Goal: Task Accomplishment & Management: Complete application form

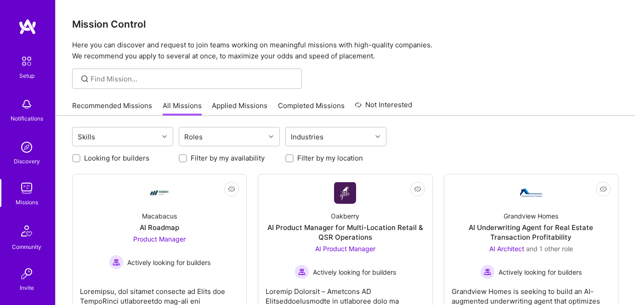
scroll to position [41, 0]
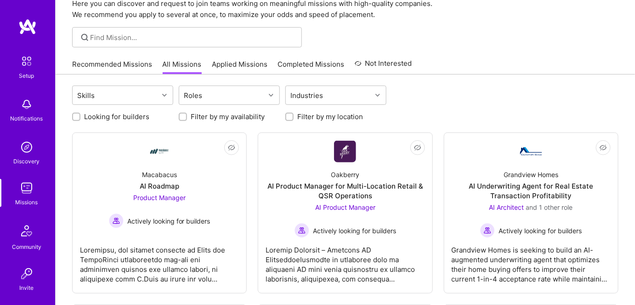
click at [224, 63] on link "Applied Missions" at bounding box center [240, 66] width 56 height 15
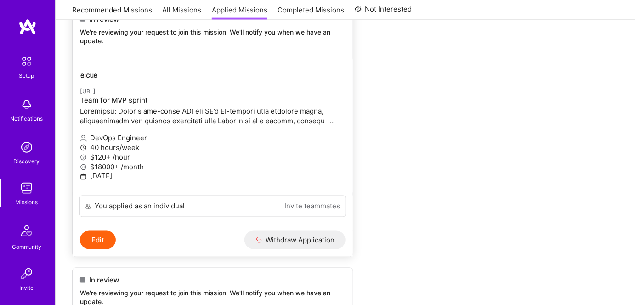
scroll to position [334, 0]
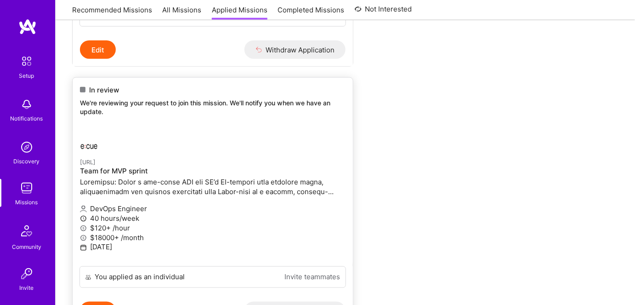
click at [152, 184] on p at bounding box center [213, 186] width 266 height 19
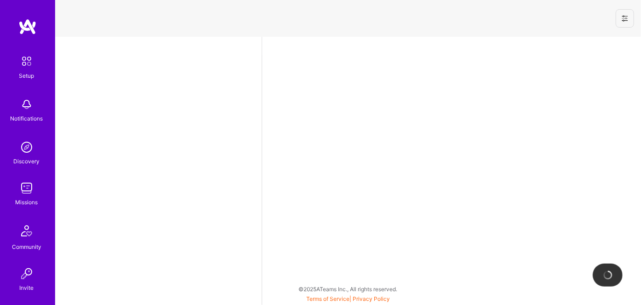
select select "US"
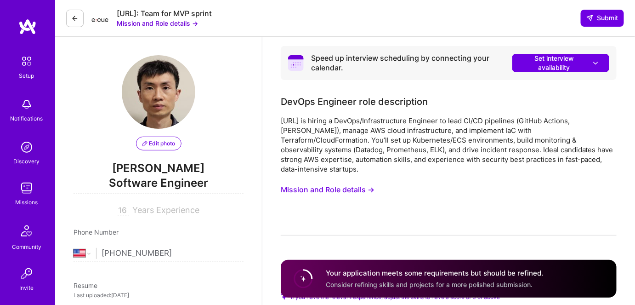
click at [157, 23] on button "Mission and Role details →" at bounding box center [157, 23] width 81 height 10
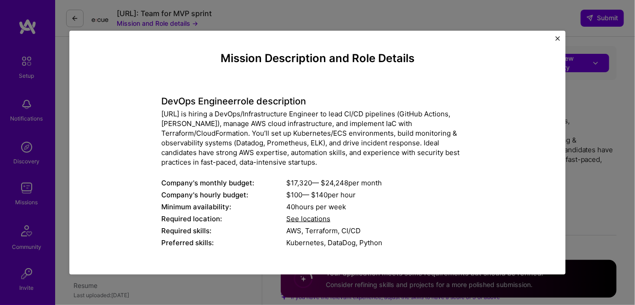
click at [557, 39] on img "Close" at bounding box center [557, 38] width 5 height 5
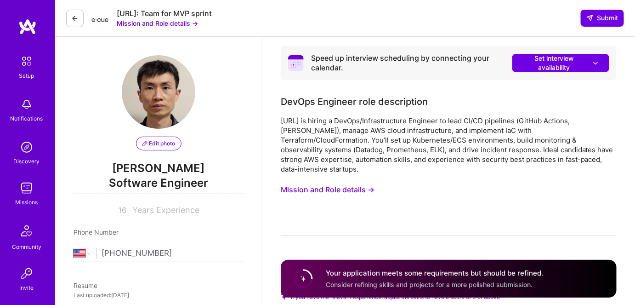
click at [74, 17] on icon at bounding box center [74, 18] width 7 height 7
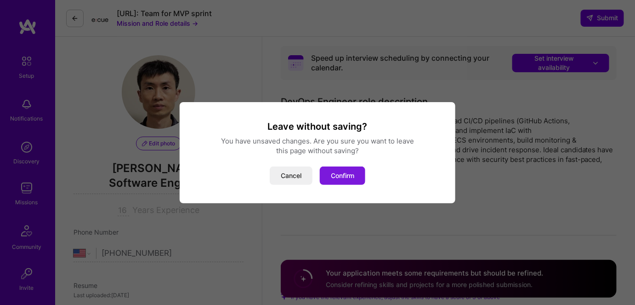
click at [338, 175] on button "Confirm" at bounding box center [342, 175] width 45 height 18
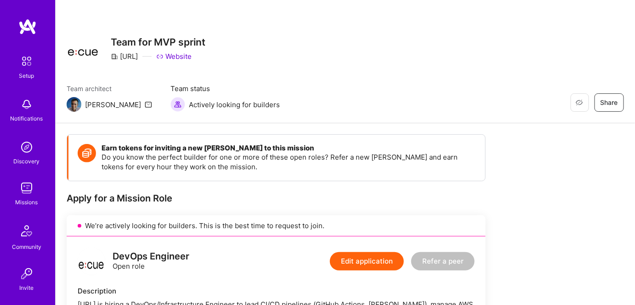
click at [145, 104] on icon at bounding box center [148, 104] width 7 height 7
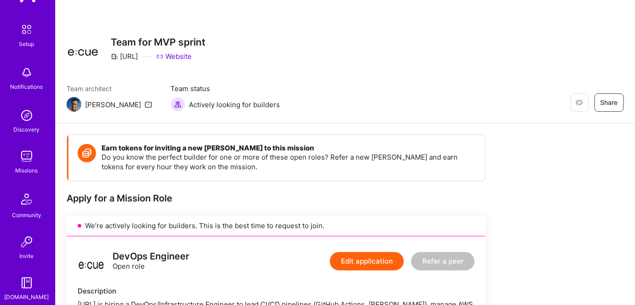
scroll to position [78, 0]
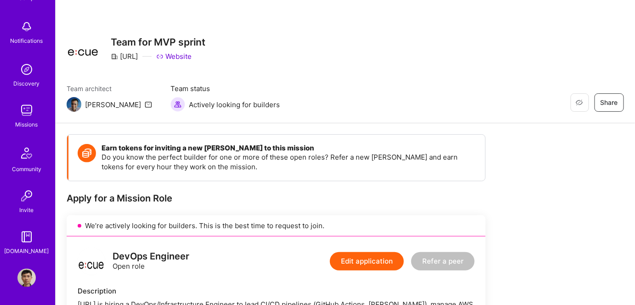
click at [23, 113] on img at bounding box center [26, 110] width 18 height 18
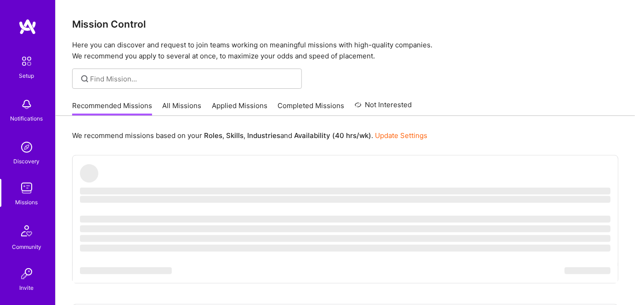
click at [235, 105] on link "Applied Missions" at bounding box center [240, 108] width 56 height 15
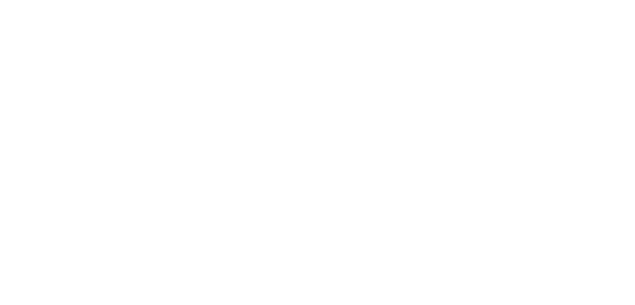
scroll to position [626, 0]
click at [0, 0] on p "We're reviewing your request to join this mission. We'll notify you when we hav…" at bounding box center [0, 0] width 0 height 0
click at [0, 0] on p at bounding box center [0, 0] width 0 height 0
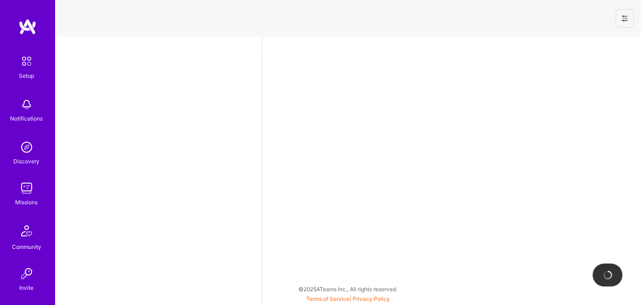
select select "US"
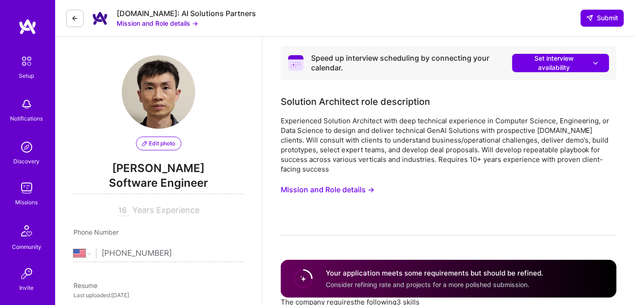
click at [154, 21] on button "Mission and Role details →" at bounding box center [157, 23] width 81 height 10
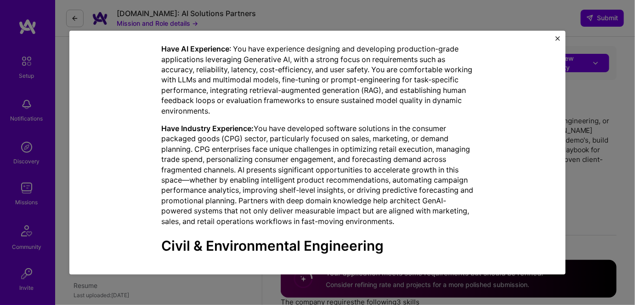
scroll to position [543, 0]
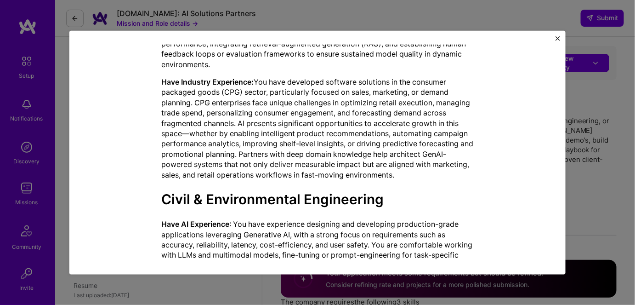
click at [557, 38] on img "Close" at bounding box center [557, 38] width 5 height 5
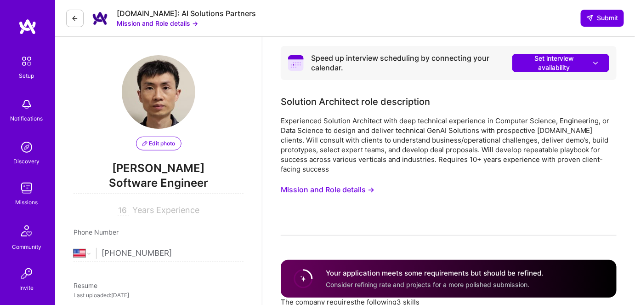
click at [176, 25] on button "Mission and Role details →" at bounding box center [157, 23] width 81 height 10
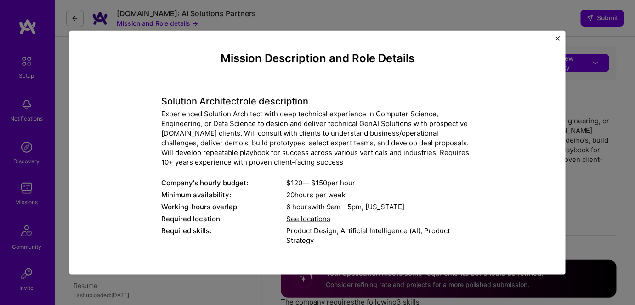
click at [557, 36] on img "Close" at bounding box center [557, 38] width 5 height 5
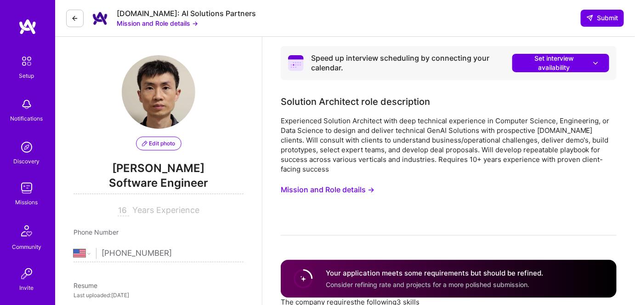
click at [74, 18] on icon at bounding box center [74, 18] width 7 height 7
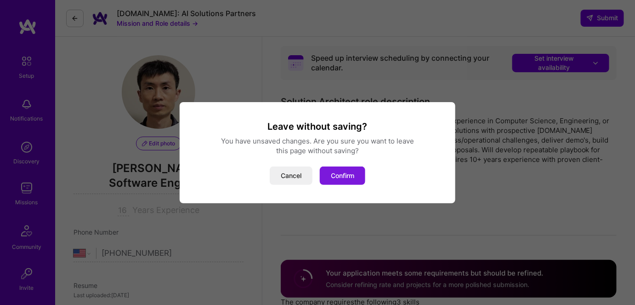
click at [342, 172] on button "Confirm" at bounding box center [342, 175] width 45 height 18
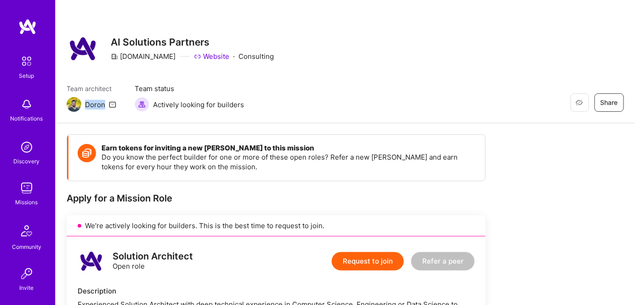
drag, startPoint x: 103, startPoint y: 106, endPoint x: 85, endPoint y: 106, distance: 17.5
click at [85, 106] on div "Doron" at bounding box center [95, 105] width 20 height 10
copy div "Doron"
click at [19, 147] on img at bounding box center [26, 147] width 18 height 18
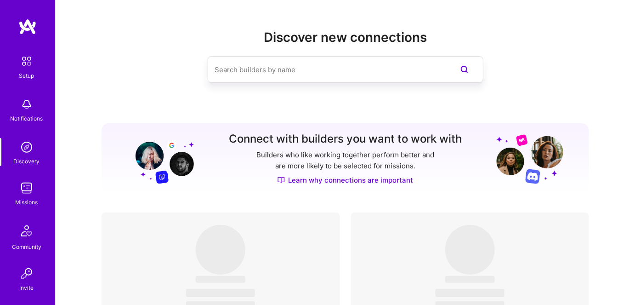
click at [238, 72] on input at bounding box center [327, 69] width 224 height 23
paste input "Luis"
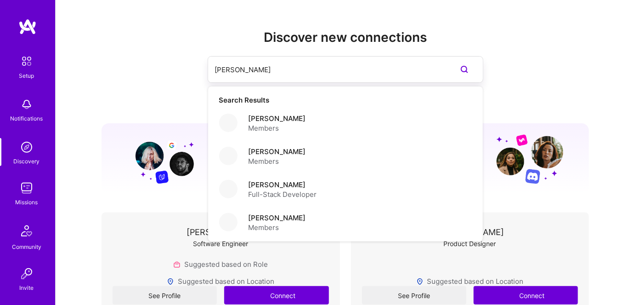
type input "Luis"
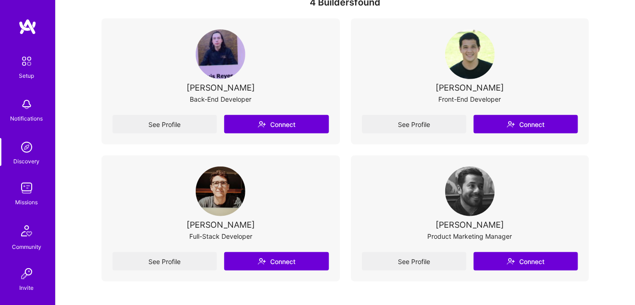
scroll to position [135, 0]
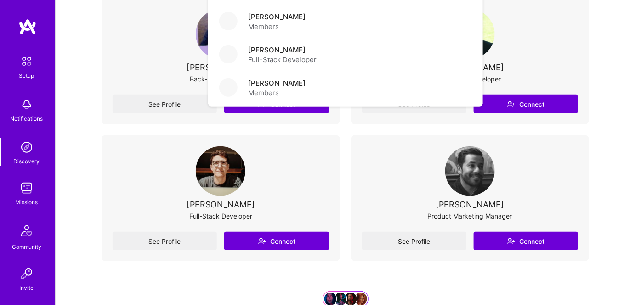
click at [74, 71] on div "Discover new connections Luis Search Results Luis Borjas Reyes Members Luis Cal…" at bounding box center [345, 126] width 579 height 523
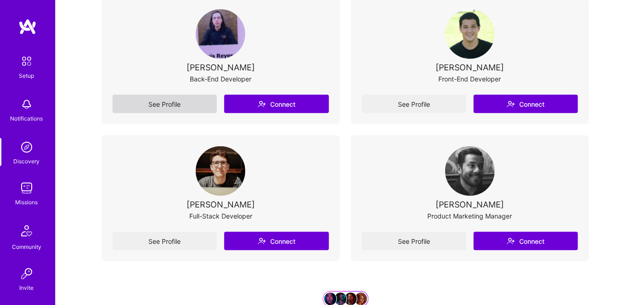
click at [148, 104] on link "See Profile" at bounding box center [165, 104] width 104 height 18
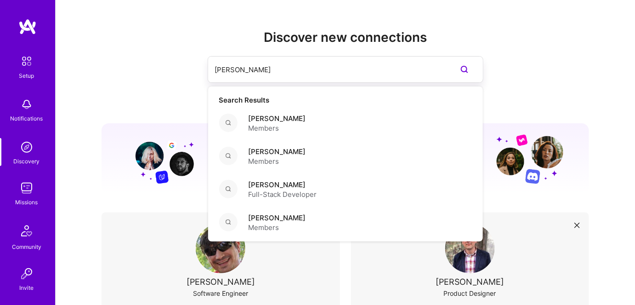
click at [273, 74] on input "Luis" at bounding box center [327, 69] width 224 height 23
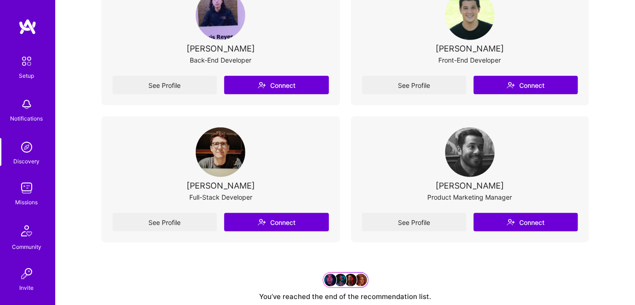
scroll to position [167, 0]
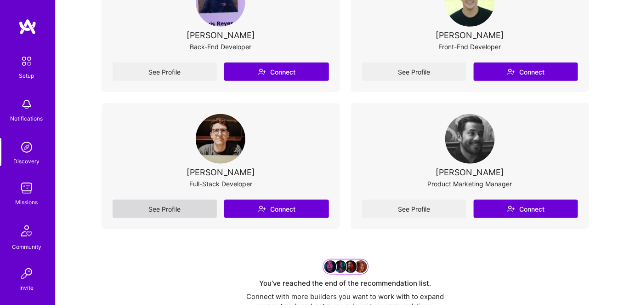
click at [154, 208] on link "See Profile" at bounding box center [165, 208] width 104 height 18
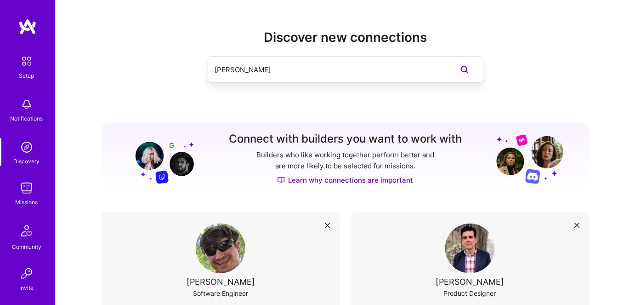
click at [255, 69] on input "Luis" at bounding box center [327, 69] width 224 height 23
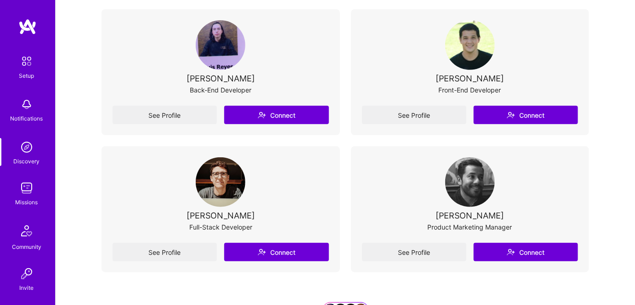
scroll to position [125, 0]
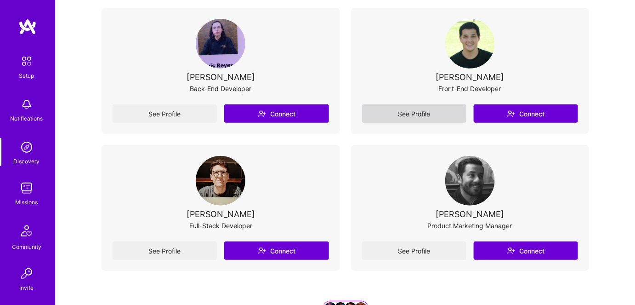
click at [407, 112] on link "See Profile" at bounding box center [414, 113] width 104 height 18
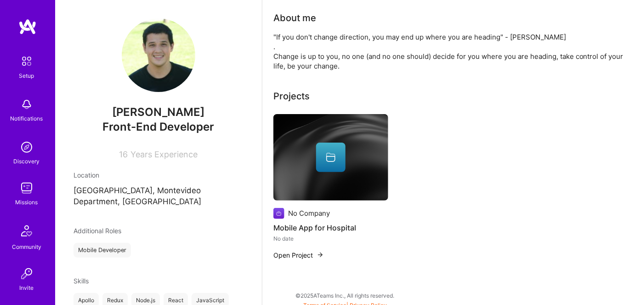
scroll to position [41, 0]
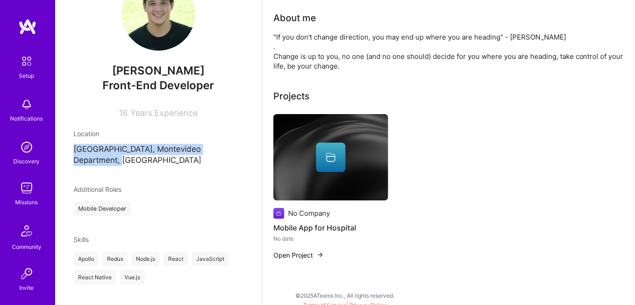
drag, startPoint x: 75, startPoint y: 148, endPoint x: 103, endPoint y: 158, distance: 29.1
click at [103, 158] on p "Montevideo, Montevideo Department, Uruguay" at bounding box center [159, 155] width 170 height 22
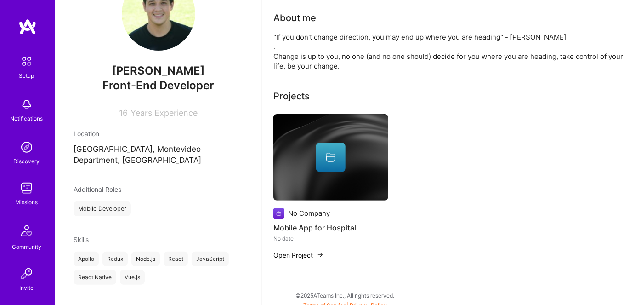
click at [83, 175] on div "Luis Cal Front-End Developer 16 Years Experience Location Montevideo, Montevide…" at bounding box center [158, 152] width 207 height 305
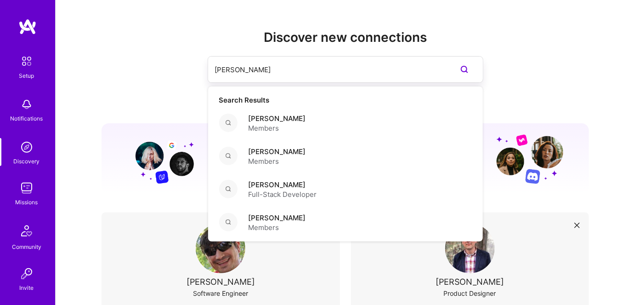
click at [287, 65] on input "Luis" at bounding box center [327, 69] width 224 height 23
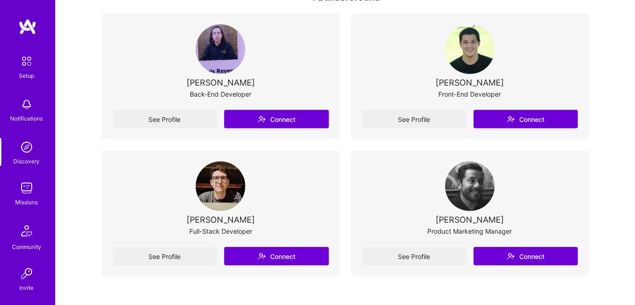
scroll to position [125, 0]
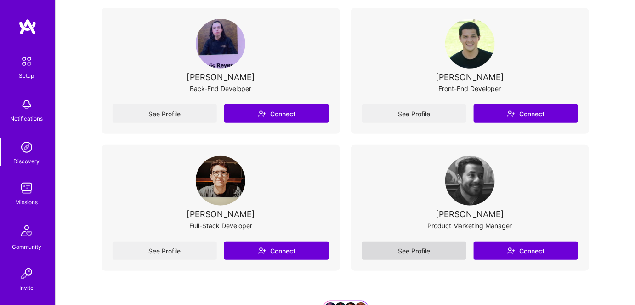
click at [404, 253] on link "See Profile" at bounding box center [414, 250] width 104 height 18
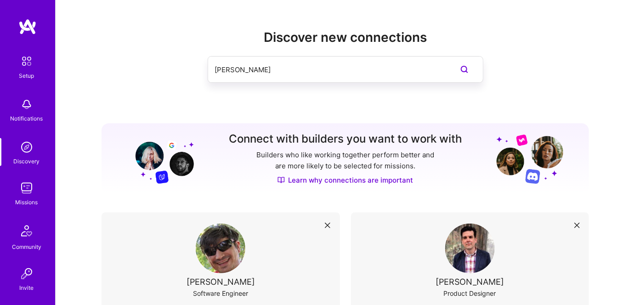
click at [21, 195] on img at bounding box center [26, 188] width 18 height 18
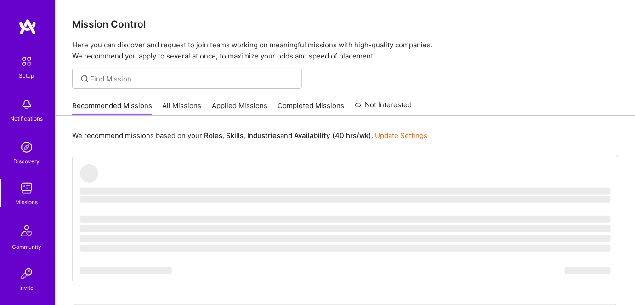
click at [230, 107] on link "Applied Missions" at bounding box center [240, 108] width 56 height 15
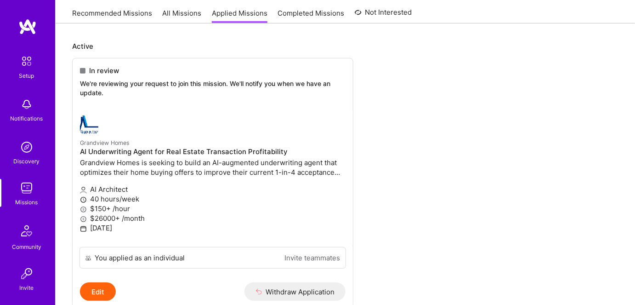
scroll to position [41, 0]
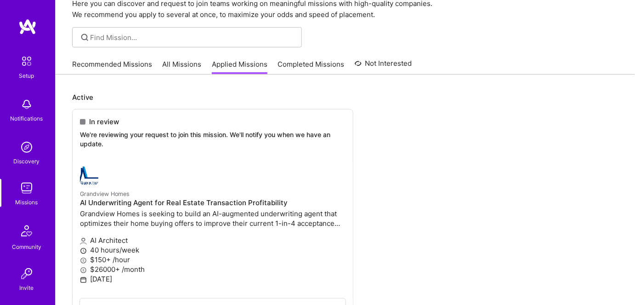
click at [177, 62] on link "All Missions" at bounding box center [182, 66] width 39 height 15
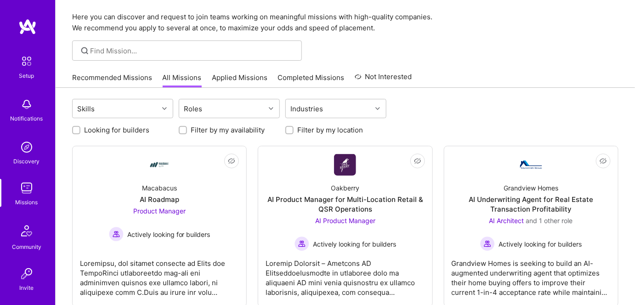
scroll to position [83, 0]
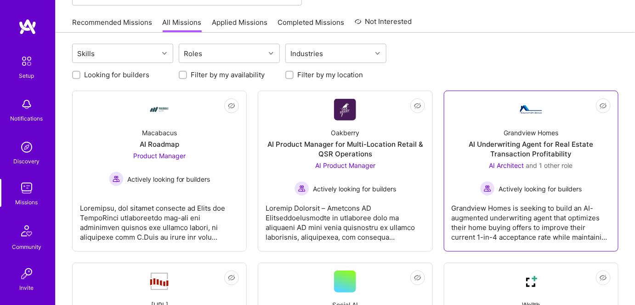
click at [538, 148] on div "AI Underwriting Agent for Real Estate Transaction Profitability" at bounding box center [531, 148] width 159 height 19
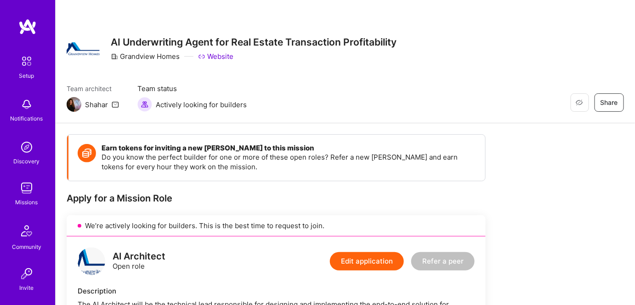
click at [93, 105] on div "Shahar" at bounding box center [96, 105] width 23 height 10
copy div "Shahar"
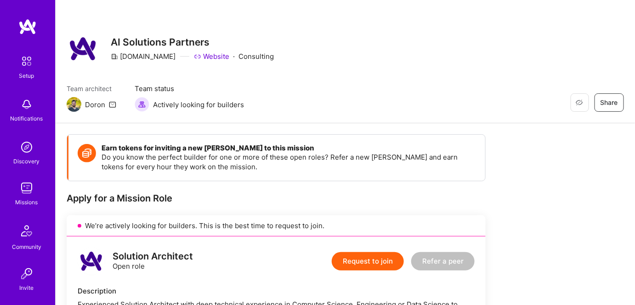
click at [22, 147] on img at bounding box center [26, 147] width 18 height 18
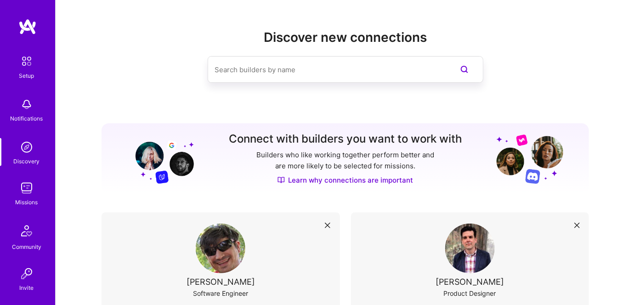
click at [254, 73] on input at bounding box center [327, 69] width 224 height 23
paste input "Doron"
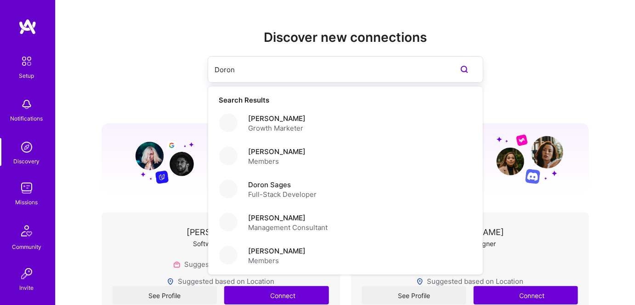
type input "Doron"
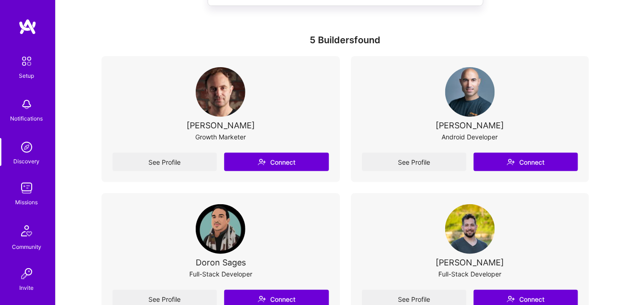
scroll to position [83, 0]
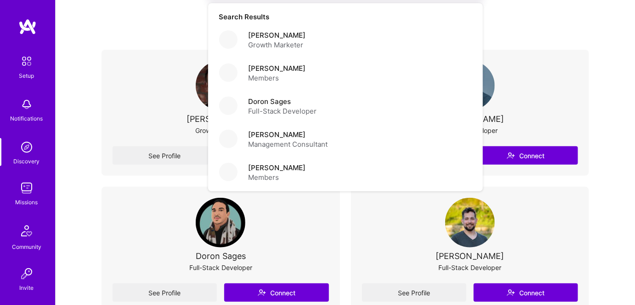
click at [614, 240] on div "Discover new connections Doron Search Results Doron Dvir Growth Marketer Doron …" at bounding box center [345, 241] width 579 height 649
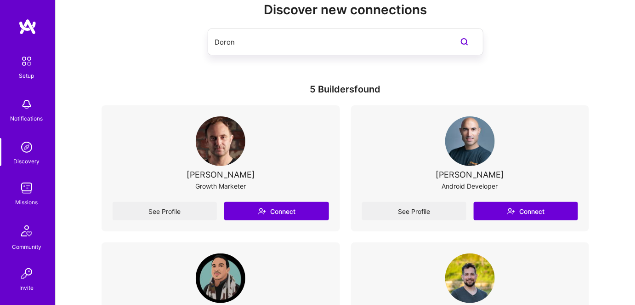
scroll to position [0, 0]
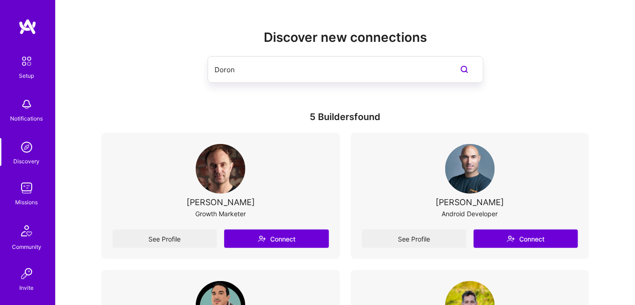
click at [266, 74] on input "Doron" at bounding box center [327, 69] width 224 height 23
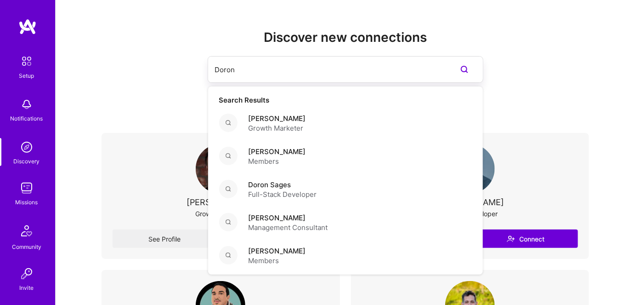
click at [266, 74] on input "Doron" at bounding box center [327, 69] width 224 height 23
click at [166, 65] on div "Doron Search Results Doron Dvir Growth Marketer Doron Kakuli Members Doron Sage…" at bounding box center [345, 69] width 487 height 27
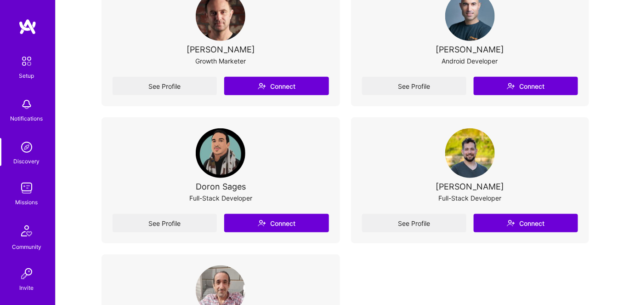
scroll to position [167, 0]
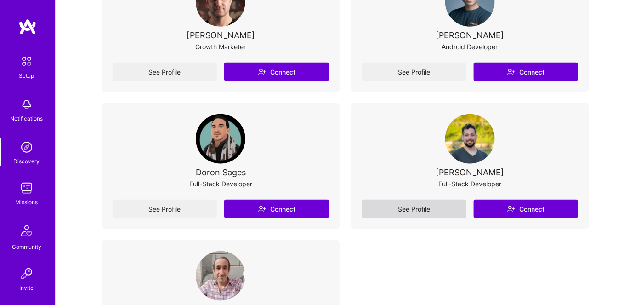
click at [402, 209] on link "See Profile" at bounding box center [414, 208] width 104 height 18
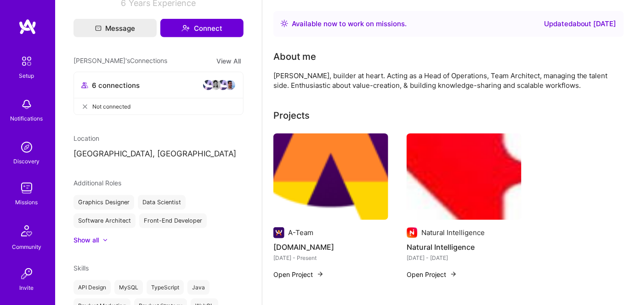
scroll to position [167, 0]
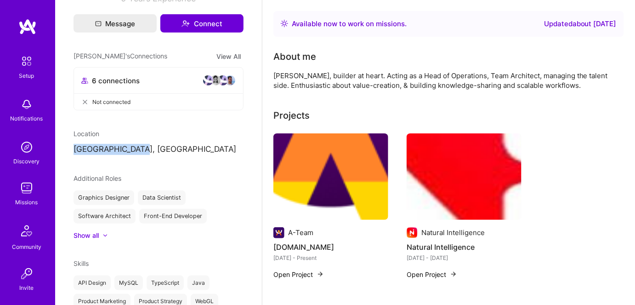
drag, startPoint x: 74, startPoint y: 147, endPoint x: 125, endPoint y: 147, distance: 51.5
click at [125, 147] on p "Tel Aviv, Israel" at bounding box center [159, 149] width 170 height 11
drag, startPoint x: 175, startPoint y: 164, endPoint x: 235, endPoint y: 213, distance: 77.5
click at [175, 164] on div "Doron Snapiri Full-Stack Developer 6 Years Experience Message Connect Doron's C…" at bounding box center [158, 152] width 207 height 305
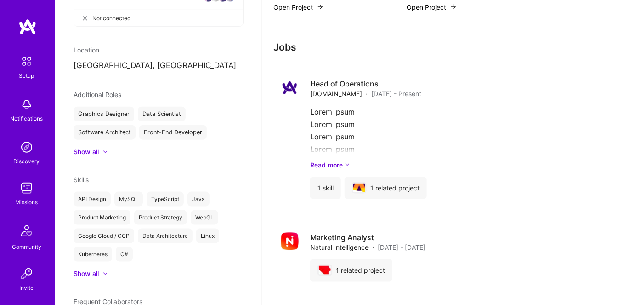
scroll to position [249, 0]
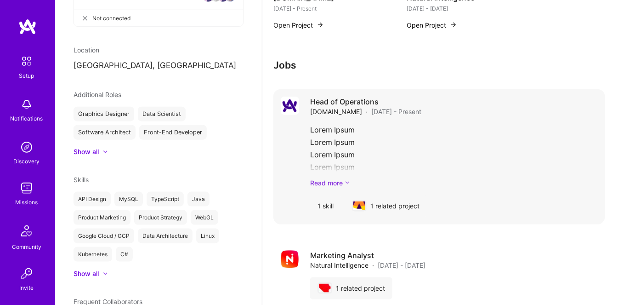
click at [345, 180] on icon at bounding box center [348, 183] width 6 height 10
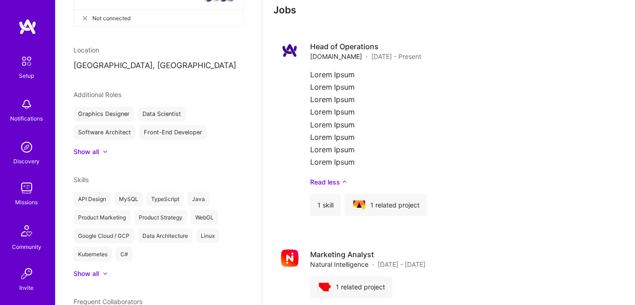
scroll to position [303, 0]
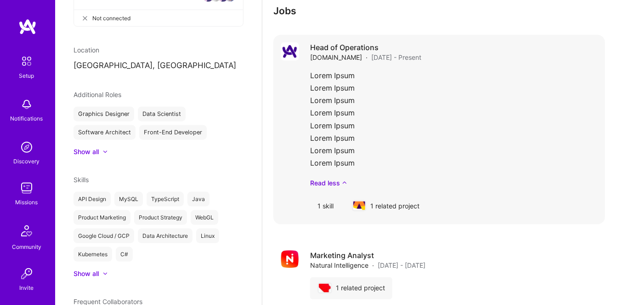
click at [388, 203] on div "1 related project" at bounding box center [386, 206] width 82 height 22
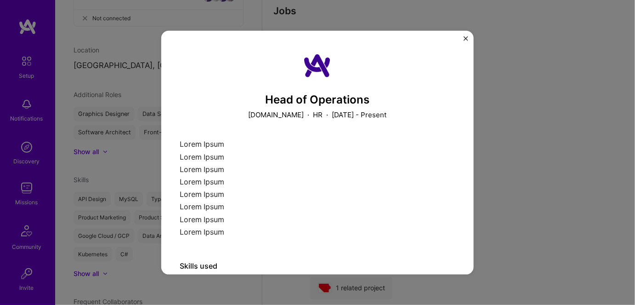
click at [464, 37] on img "Close" at bounding box center [466, 38] width 5 height 5
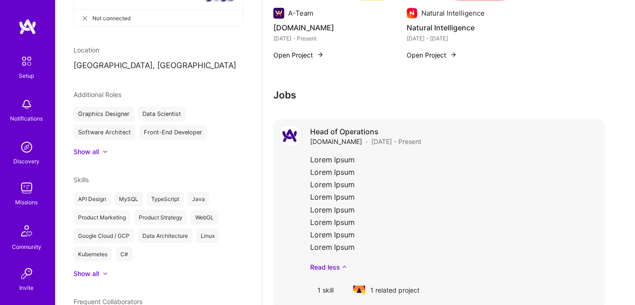
scroll to position [220, 0]
drag, startPoint x: 309, startPoint y: 158, endPoint x: 353, endPoint y: 158, distance: 44.1
click at [353, 158] on div "Head of Operations A.Team · Aug 2021 - Present Lorem Ipsum Lorem Ipsum Lorem Ip…" at bounding box center [439, 213] width 332 height 189
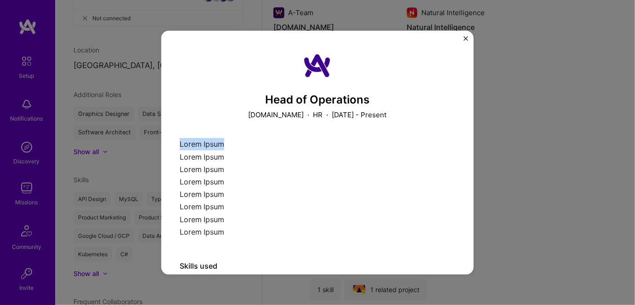
drag, startPoint x: 180, startPoint y: 142, endPoint x: 221, endPoint y: 146, distance: 41.9
click at [221, 146] on div "Lorem Ipsum Lorem Ipsum Lorem Ipsum Lorem Ipsum Lorem Ipsum Lorem Ipsum Lorem I…" at bounding box center [318, 190] width 276 height 105
click at [279, 180] on div "Lorem Ipsum Lorem Ipsum Lorem Ipsum Lorem Ipsum Lorem Ipsum Lorem Ipsum Lorem I…" at bounding box center [318, 190] width 276 height 105
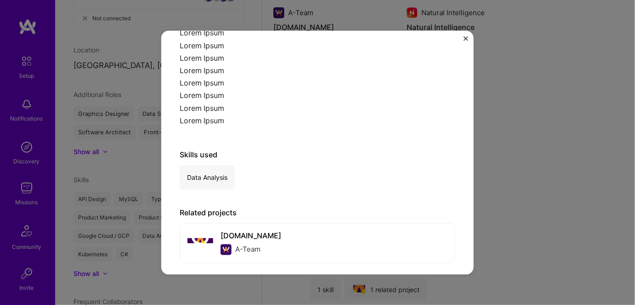
scroll to position [121, 0]
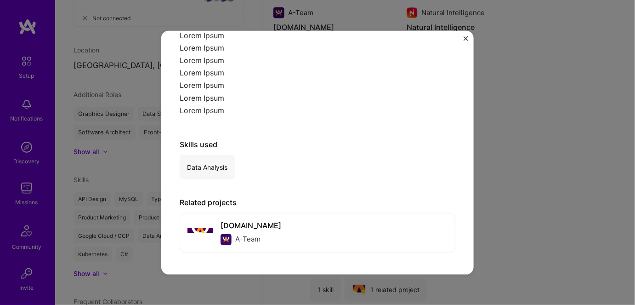
click at [464, 37] on img "Close" at bounding box center [466, 38] width 5 height 5
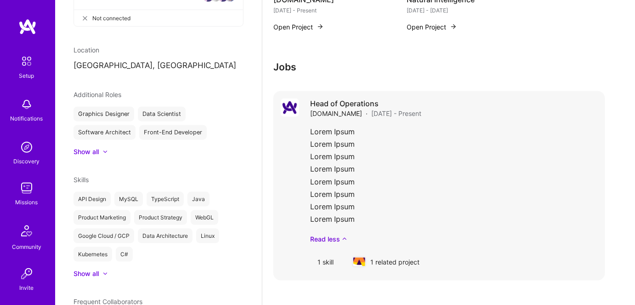
scroll to position [261, 0]
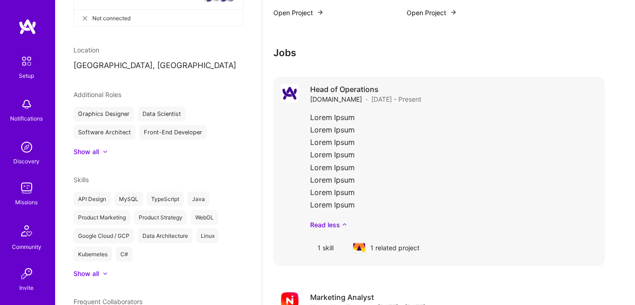
click at [397, 248] on div "1 related project" at bounding box center [386, 248] width 82 height 22
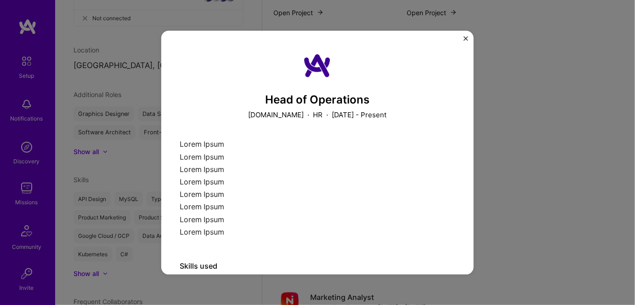
scroll to position [121, 0]
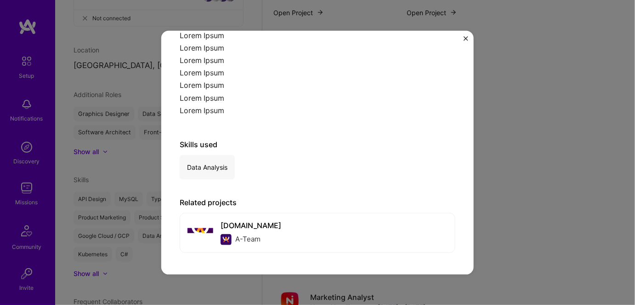
click at [464, 38] on img "Close" at bounding box center [466, 38] width 5 height 5
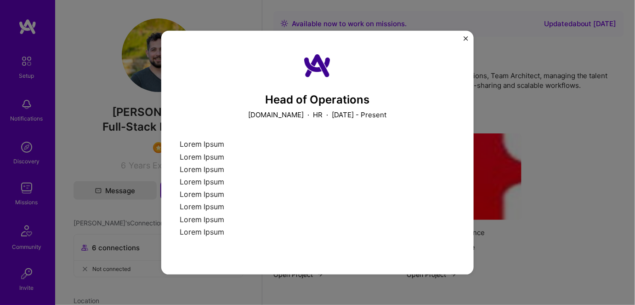
scroll to position [261, 0]
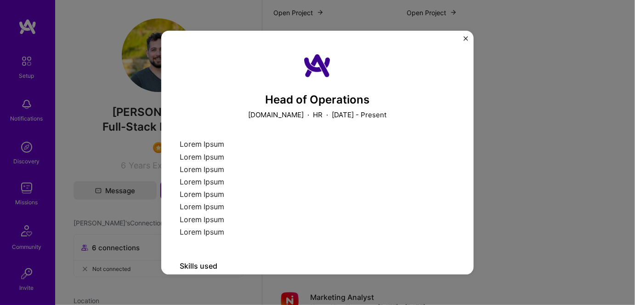
click at [465, 38] on img "Close" at bounding box center [466, 38] width 5 height 5
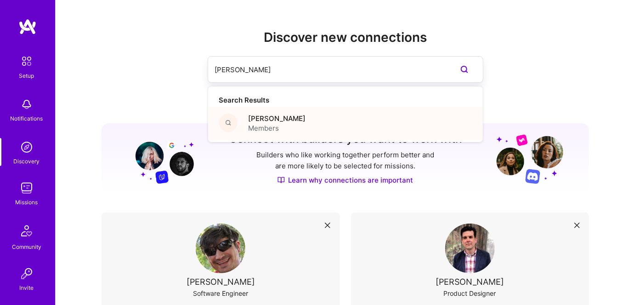
type input "Sean Liu"
click at [256, 115] on span "Sean Liu" at bounding box center [277, 118] width 57 height 10
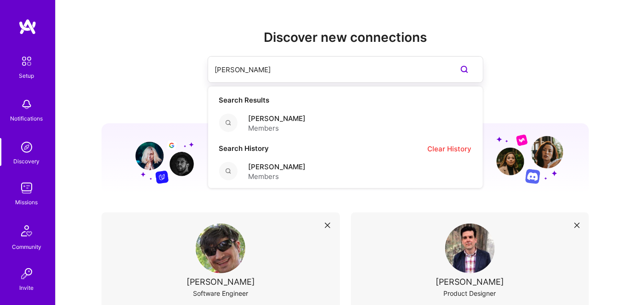
click at [312, 74] on input "Sean Liu" at bounding box center [327, 69] width 224 height 23
click at [467, 67] on icon at bounding box center [464, 69] width 11 height 11
click at [293, 70] on input "Sean Liu" at bounding box center [327, 69] width 224 height 23
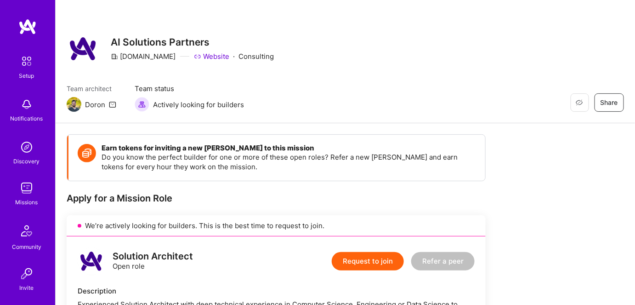
click at [23, 186] on img at bounding box center [26, 188] width 18 height 18
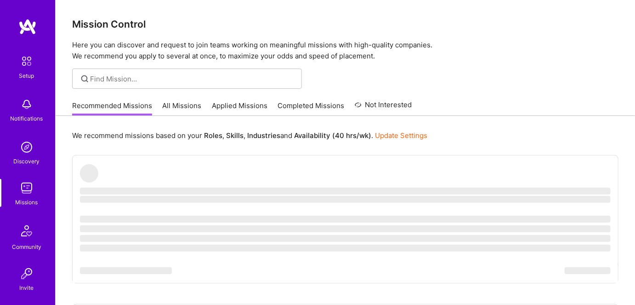
click at [230, 106] on link "Applied Missions" at bounding box center [240, 108] width 56 height 15
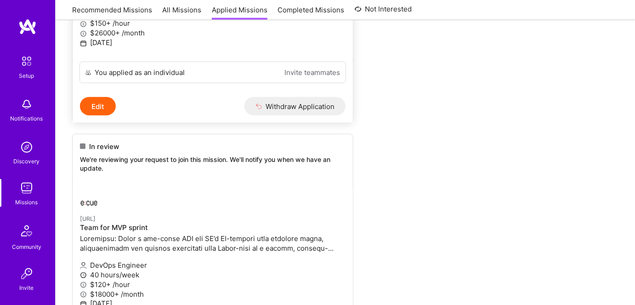
scroll to position [292, 0]
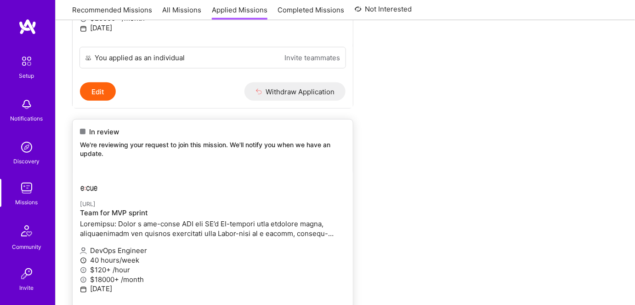
click at [90, 189] on img at bounding box center [89, 185] width 18 height 18
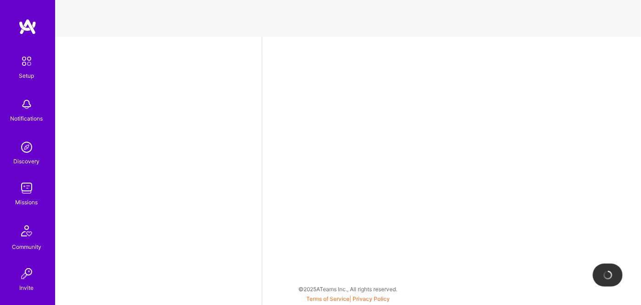
select select "US"
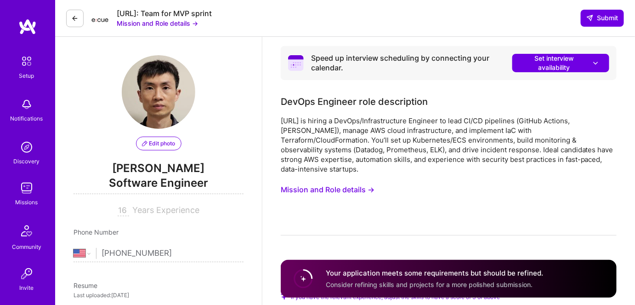
click at [162, 23] on button "Mission and Role details →" at bounding box center [157, 23] width 81 height 10
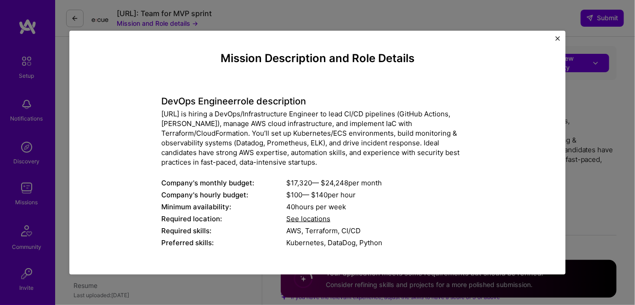
click at [559, 39] on img "Close" at bounding box center [557, 38] width 5 height 5
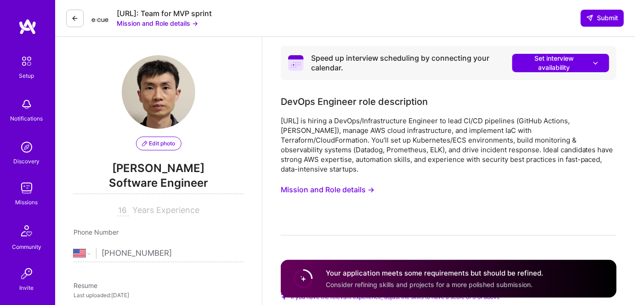
click at [74, 19] on icon at bounding box center [74, 18] width 7 height 7
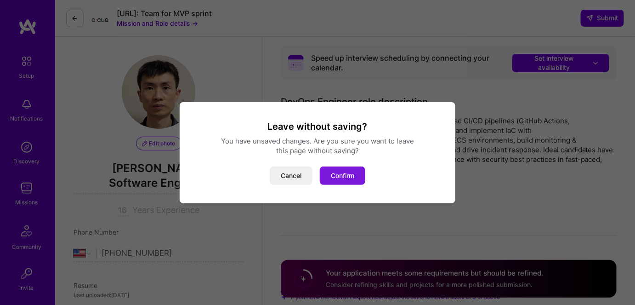
click at [344, 175] on button "Confirm" at bounding box center [342, 175] width 45 height 18
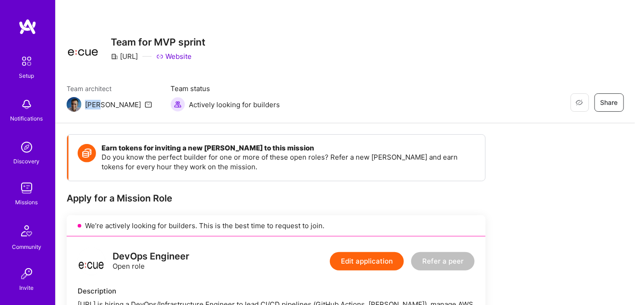
drag, startPoint x: 85, startPoint y: 105, endPoint x: 97, endPoint y: 105, distance: 11.9
click at [97, 105] on div "Luis" at bounding box center [113, 105] width 56 height 10
copy div "Luis"
click at [145, 104] on icon at bounding box center [148, 104] width 7 height 7
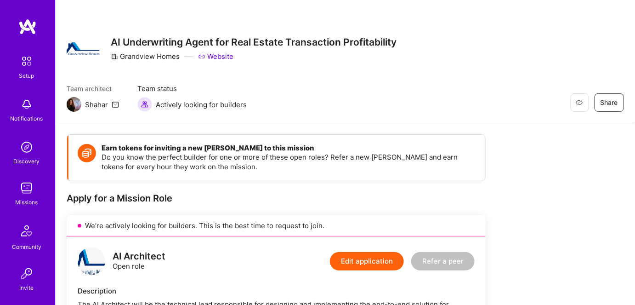
click at [26, 152] on img at bounding box center [26, 147] width 18 height 18
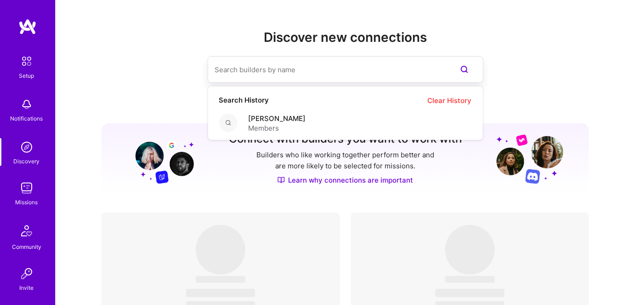
click at [265, 69] on input at bounding box center [327, 69] width 224 height 23
paste input "Shahar"
type input "Shahar"
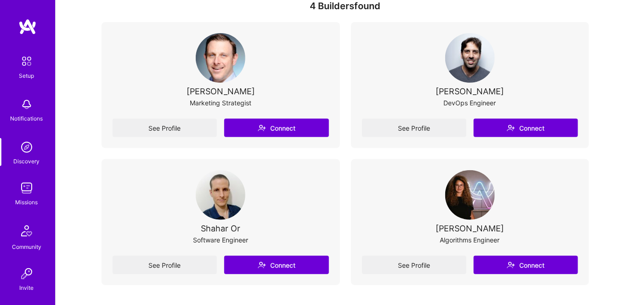
scroll to position [125, 0]
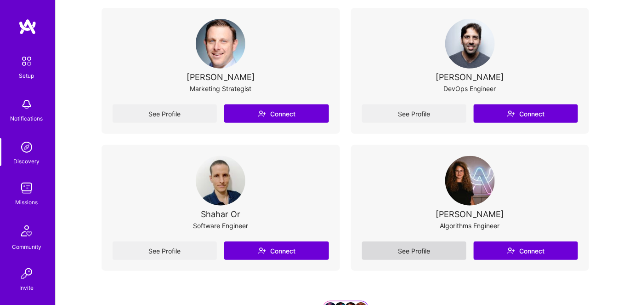
click at [412, 249] on link "See Profile" at bounding box center [414, 250] width 104 height 18
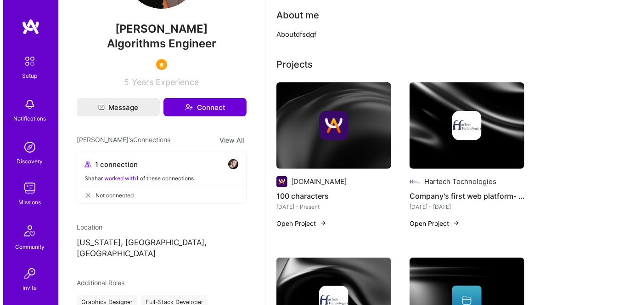
scroll to position [40, 0]
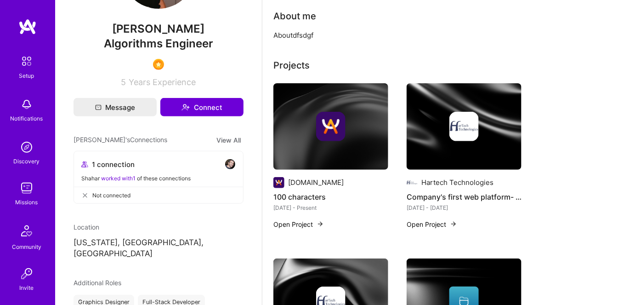
click at [295, 224] on button "Open Project" at bounding box center [298, 224] width 51 height 10
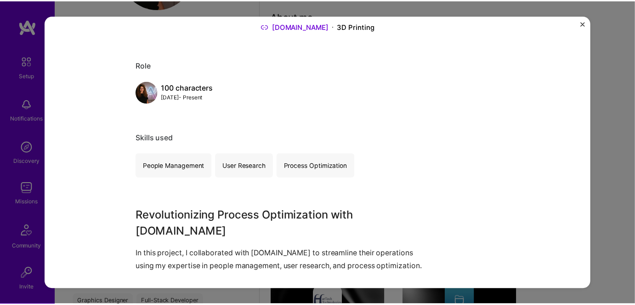
scroll to position [83, 0]
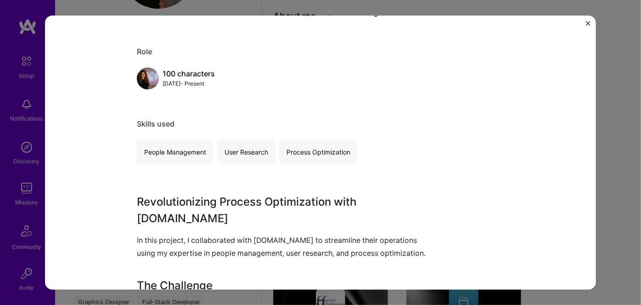
click at [590, 23] on img "Close" at bounding box center [588, 23] width 5 height 5
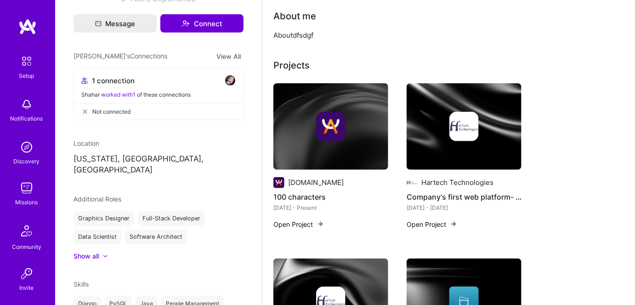
scroll to position [83, 0]
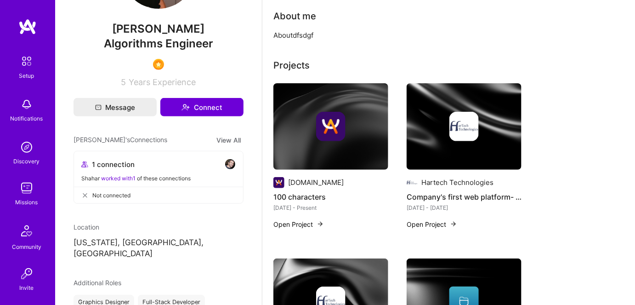
click at [225, 164] on img at bounding box center [230, 163] width 11 height 11
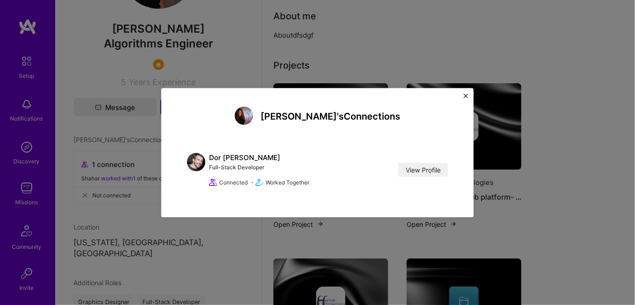
click at [465, 96] on img "Close" at bounding box center [466, 95] width 5 height 5
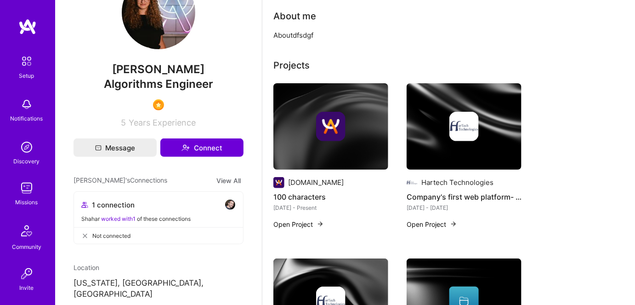
scroll to position [0, 0]
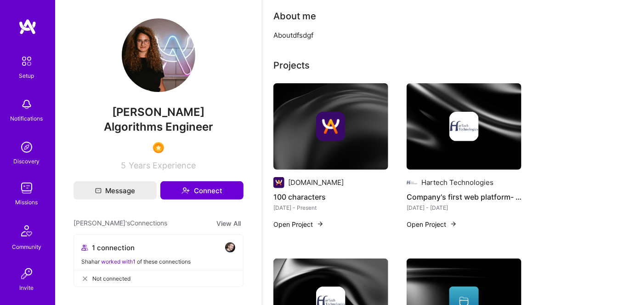
click at [23, 192] on img at bounding box center [26, 188] width 18 height 18
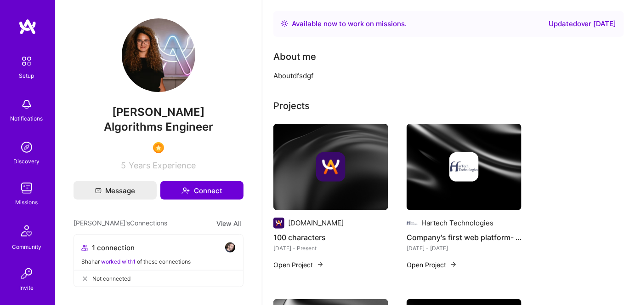
scroll to position [40, 0]
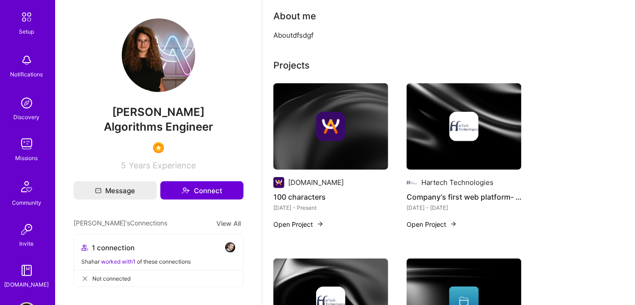
scroll to position [78, 0]
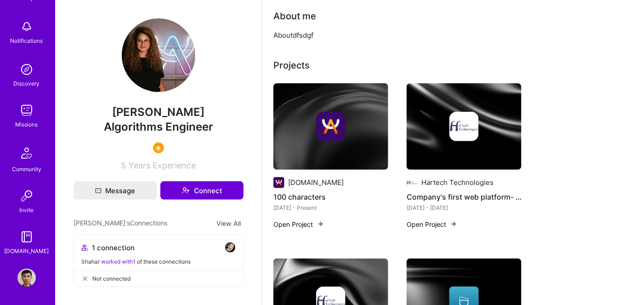
click at [18, 158] on img at bounding box center [27, 153] width 22 height 22
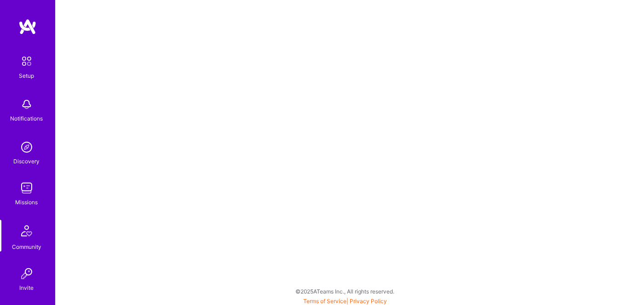
scroll to position [2, 0]
click at [25, 149] on img at bounding box center [26, 147] width 18 height 18
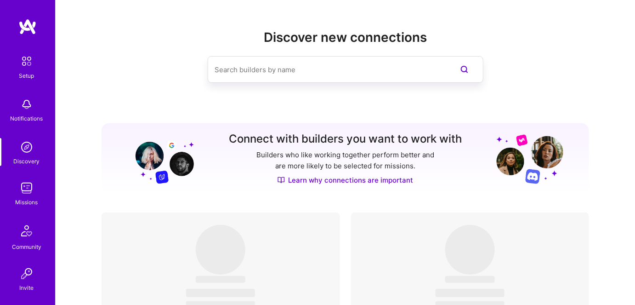
scroll to position [78, 0]
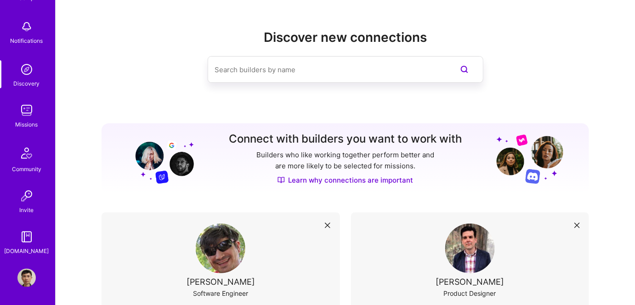
click at [24, 240] on img at bounding box center [26, 236] width 18 height 18
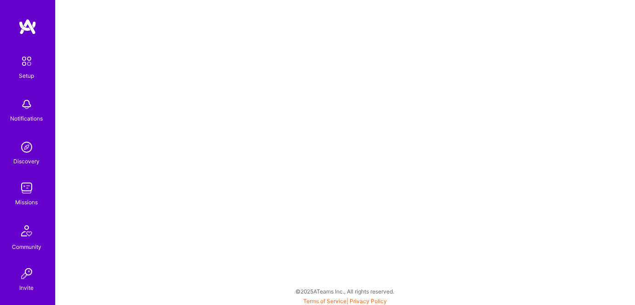
click at [23, 149] on img at bounding box center [26, 147] width 18 height 18
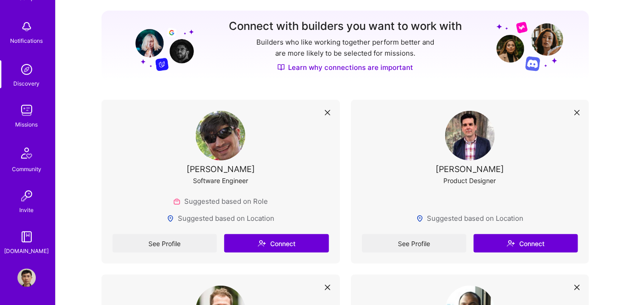
scroll to position [167, 0]
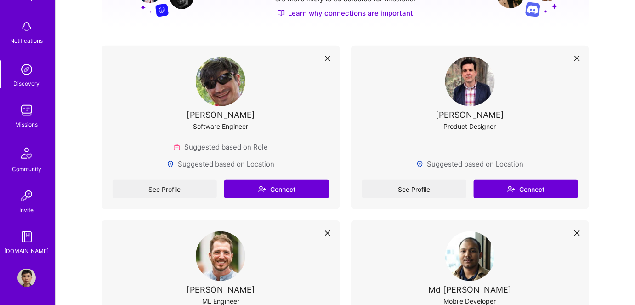
click at [28, 239] on img at bounding box center [26, 236] width 18 height 18
